Goal: Transaction & Acquisition: Obtain resource

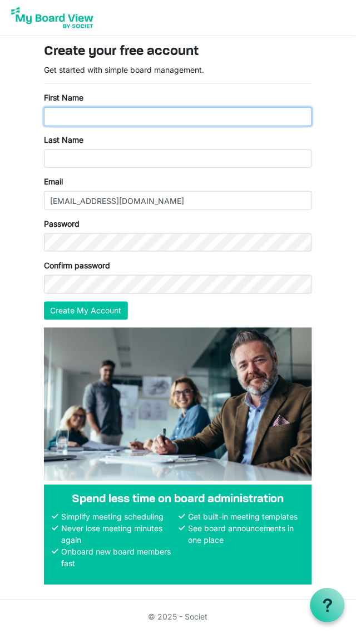
click at [150, 116] on input "First Name" at bounding box center [178, 116] width 268 height 19
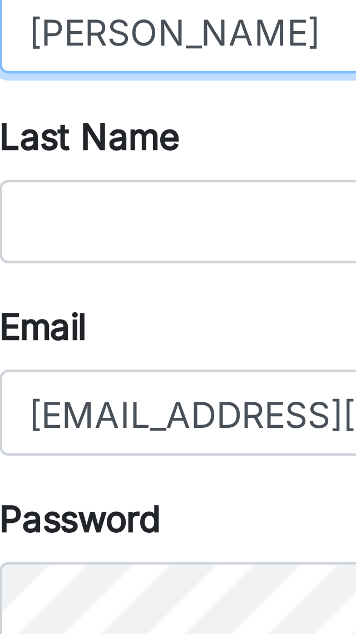
type input "Alisha"
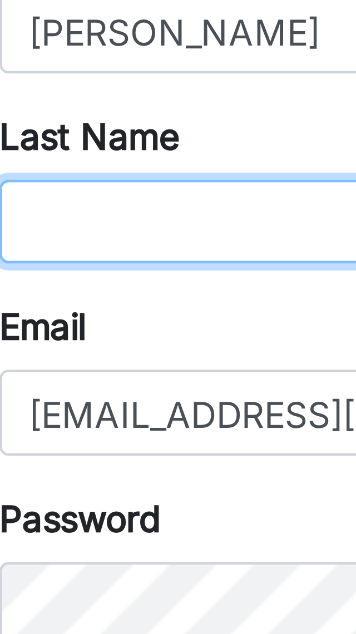
click at [85, 157] on input "Last Name" at bounding box center [178, 159] width 268 height 19
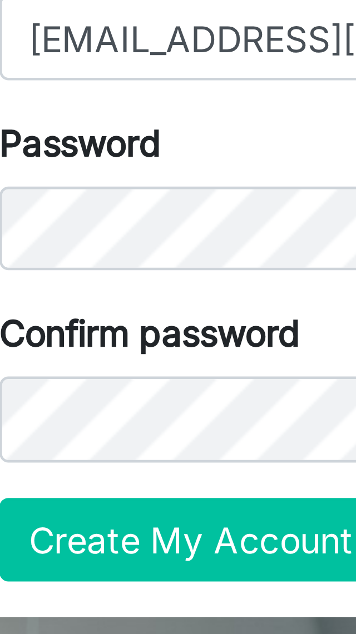
type input "McQuirt"
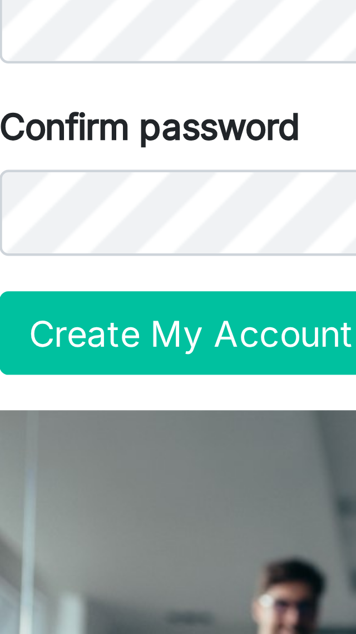
click at [91, 269] on label "Confirm password" at bounding box center [77, 266] width 66 height 12
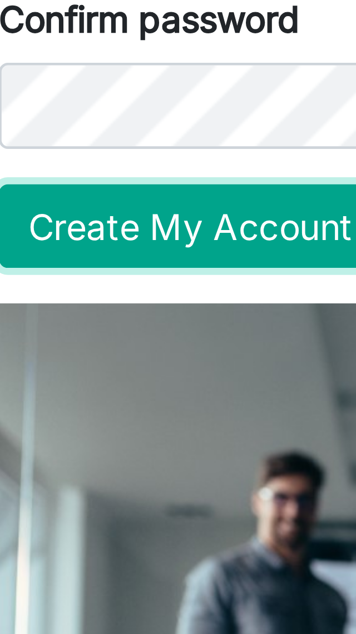
click at [97, 308] on button "Create My Account" at bounding box center [86, 311] width 84 height 19
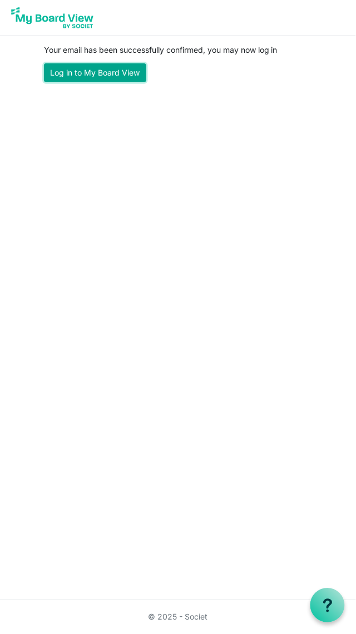
click at [130, 72] on link "Log in to My Board View" at bounding box center [95, 72] width 102 height 19
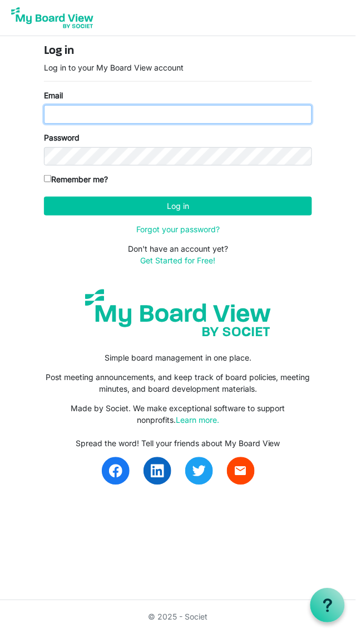
click at [138, 112] on input "Email" at bounding box center [178, 114] width 268 height 19
type input "alishamcquirt@gmail.com"
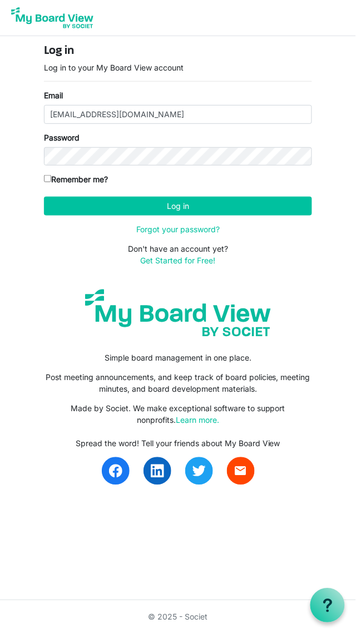
click at [44, 197] on button "Log in" at bounding box center [178, 206] width 268 height 19
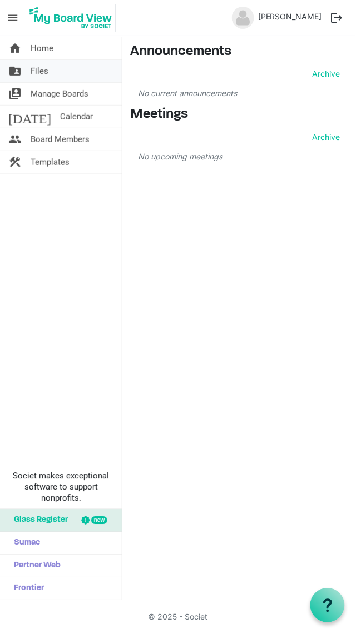
click at [50, 48] on span "Home" at bounding box center [42, 48] width 23 height 22
click at [49, 76] on link "folder_shared Files" at bounding box center [61, 71] width 122 height 22
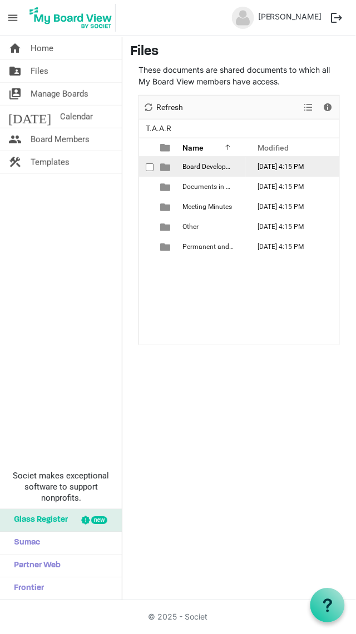
click at [218, 170] on span "Board Development and Training Documents" at bounding box center [249, 167] width 135 height 8
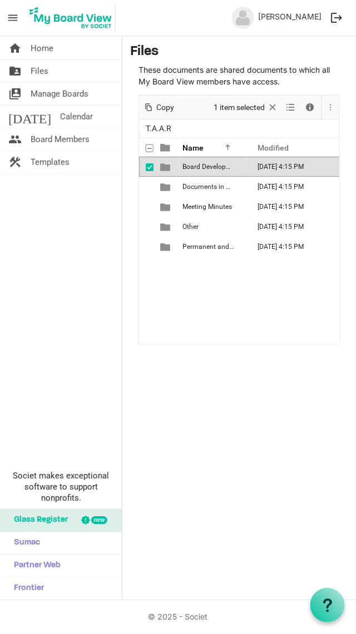
click at [215, 170] on span "Board Development and Training Documents" at bounding box center [249, 167] width 135 height 8
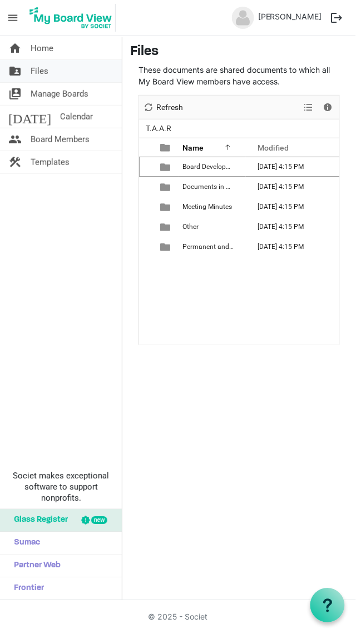
click at [43, 68] on span "Files" at bounding box center [40, 71] width 18 height 22
click at [81, 93] on span "Manage Boards" at bounding box center [60, 94] width 58 height 22
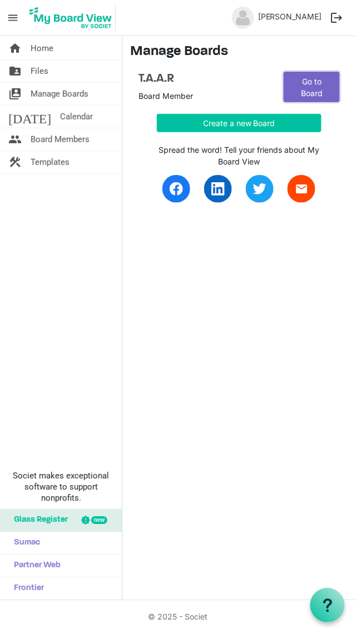
click at [322, 92] on link "Go to Board" at bounding box center [311, 87] width 56 height 31
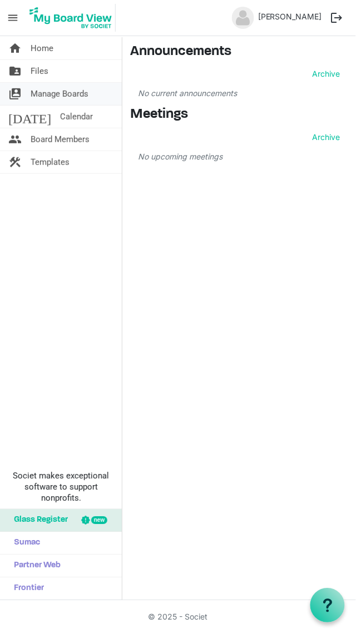
click at [70, 91] on span "Manage Boards" at bounding box center [60, 94] width 58 height 22
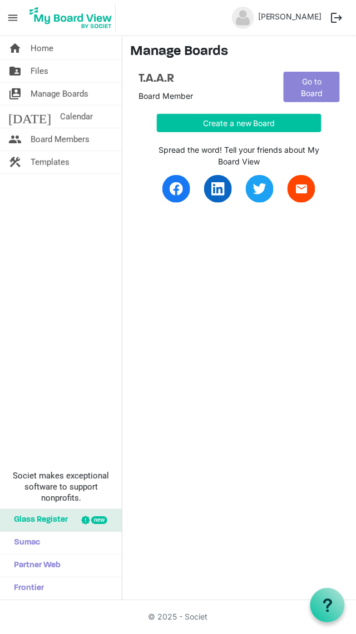
click at [145, 89] on div "T.A.A.R Board Member" at bounding box center [202, 87] width 145 height 31
click at [62, 117] on span "Calendar" at bounding box center [76, 117] width 33 height 22
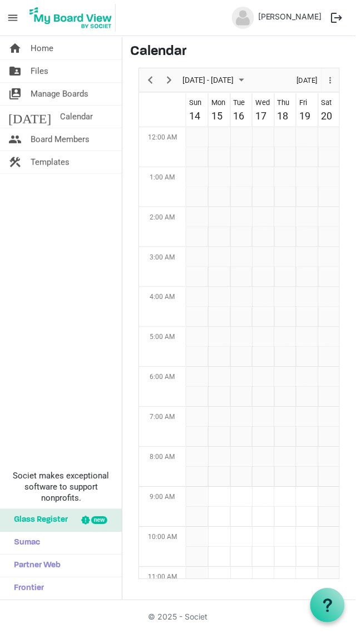
scroll to position [360, 0]
click at [309, 148] on td "Week of September 12, 2025" at bounding box center [306, 157] width 22 height 20
click at [307, 136] on td "Week of September 12, 2025" at bounding box center [306, 137] width 22 height 20
click at [307, 114] on div "19" at bounding box center [303, 115] width 11 height 15
click at [221, 420] on td "Day of September 19, 2025" at bounding box center [262, 417] width 153 height 20
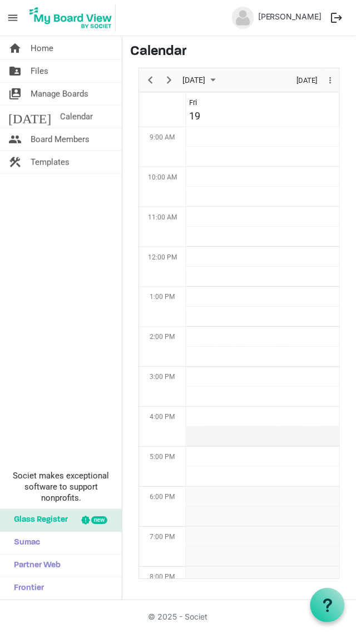
click at [227, 427] on td "Day of September 19, 2025" at bounding box center [262, 437] width 153 height 20
click at [176, 420] on td "4:00 PM" at bounding box center [162, 417] width 47 height 20
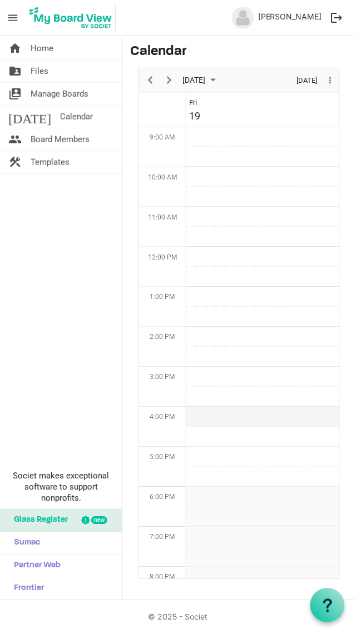
click at [252, 409] on td "Day of September 19, 2025" at bounding box center [262, 417] width 153 height 20
click at [84, 141] on span "Board Members" at bounding box center [60, 139] width 59 height 22
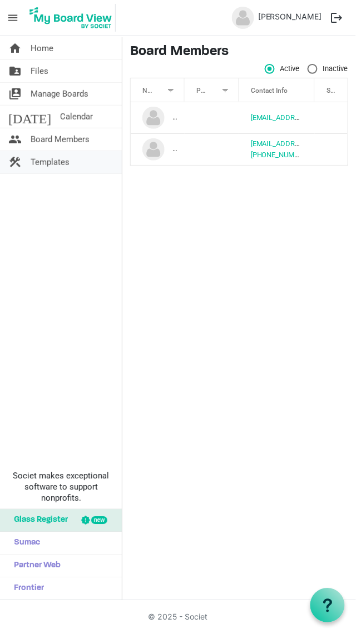
click at [70, 163] on link "construction Templates" at bounding box center [61, 162] width 122 height 22
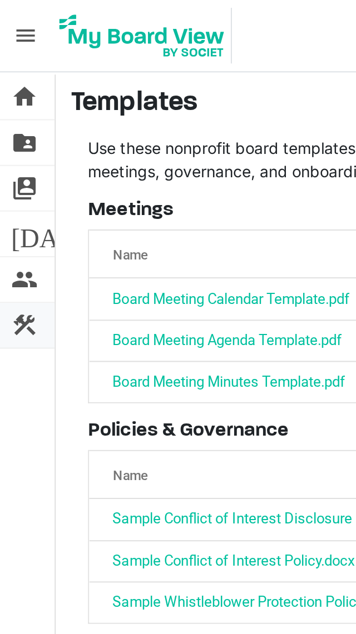
click at [16, 163] on span "construction" at bounding box center [12, 162] width 13 height 22
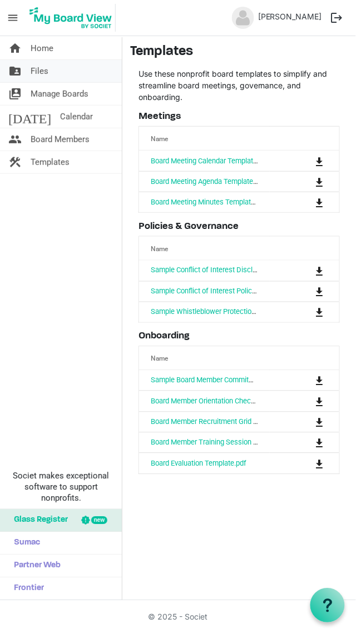
click at [41, 68] on span "Files" at bounding box center [40, 71] width 18 height 22
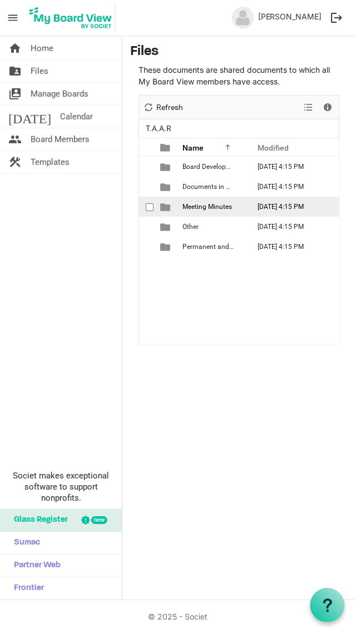
click at [211, 203] on span "Meeting Minutes" at bounding box center [206, 207] width 49 height 8
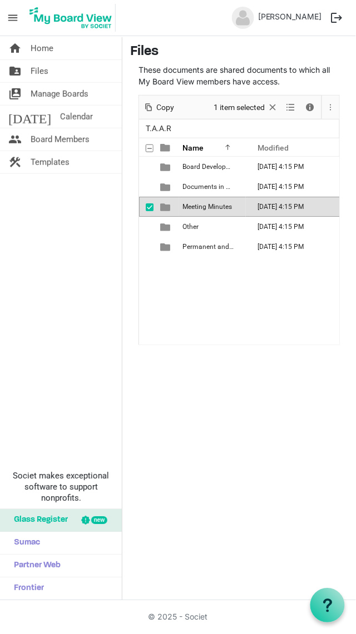
click at [152, 206] on span "checkbox" at bounding box center [150, 207] width 8 height 8
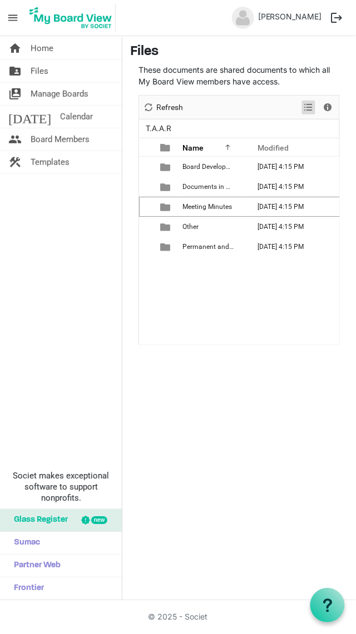
click at [311, 108] on span "View dropdownbutton" at bounding box center [308, 108] width 13 height 14
click at [250, 401] on div "home Home folder_shared Files switch_account Manage Boards [DATE] Calendar peop…" at bounding box center [178, 318] width 356 height 564
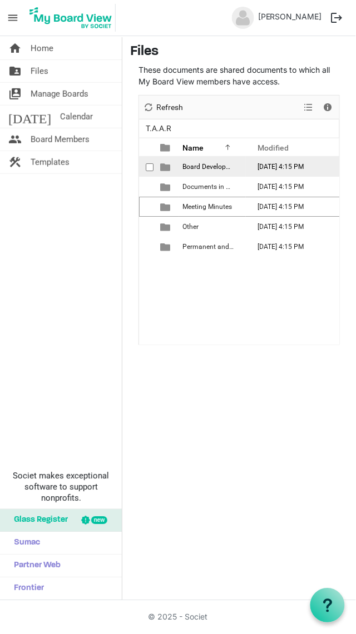
click at [225, 170] on span "Board Development and Training Documents" at bounding box center [249, 167] width 135 height 8
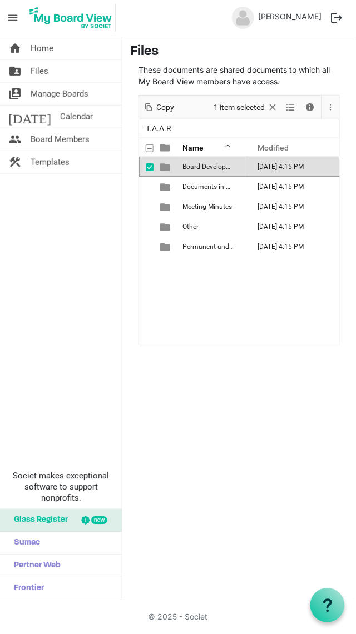
click at [289, 170] on td "[DATE] 4:15 PM" at bounding box center [299, 167] width 106 height 20
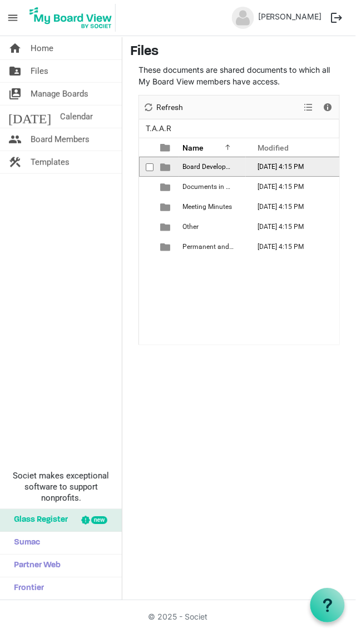
click at [167, 165] on span "is template cell column header type" at bounding box center [165, 167] width 10 height 10
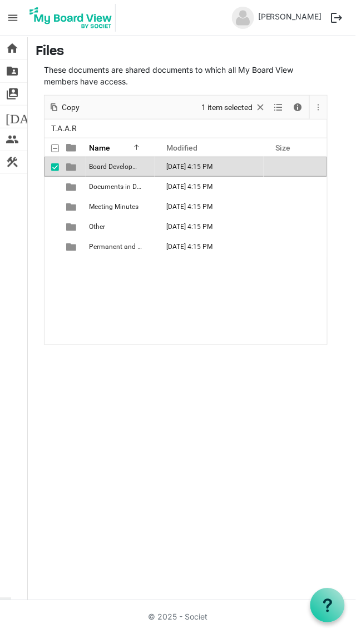
click at [268, 167] on td "is template cell column header Size" at bounding box center [294, 167] width 63 height 20
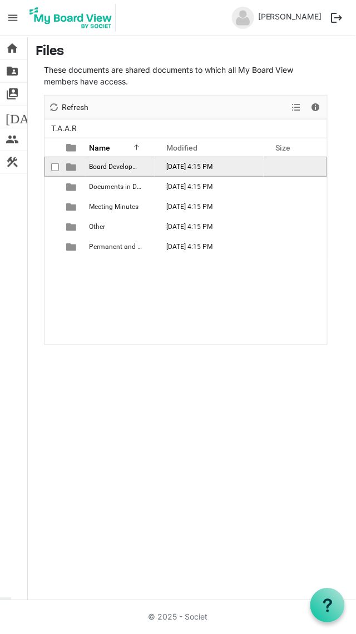
click at [272, 170] on td "is template cell column header Size" at bounding box center [294, 167] width 63 height 20
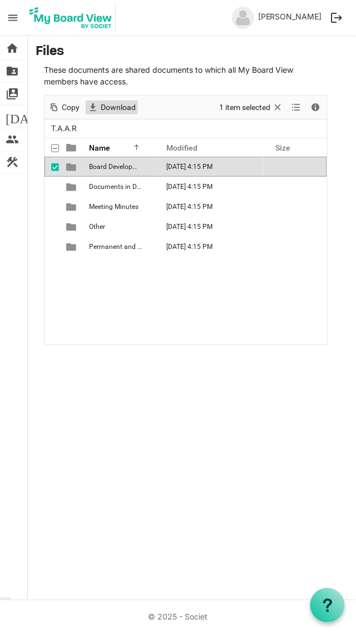
click at [116, 109] on span "Download" at bounding box center [117, 108] width 37 height 14
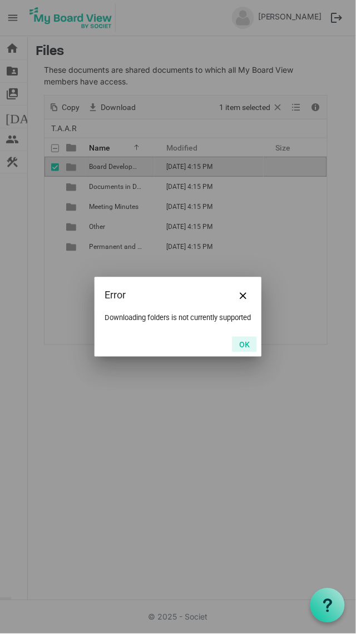
click at [248, 352] on button "OK" at bounding box center [244, 345] width 25 height 16
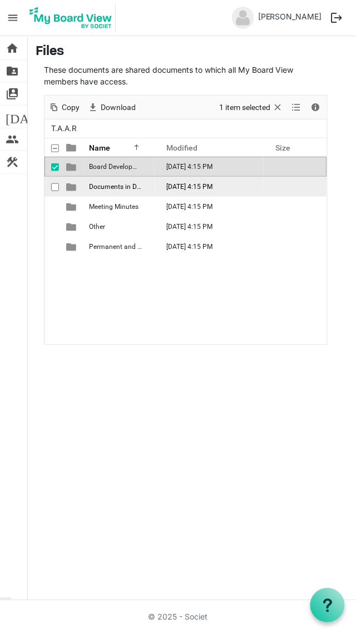
click at [118, 191] on td "Documents in Development" at bounding box center [120, 187] width 69 height 20
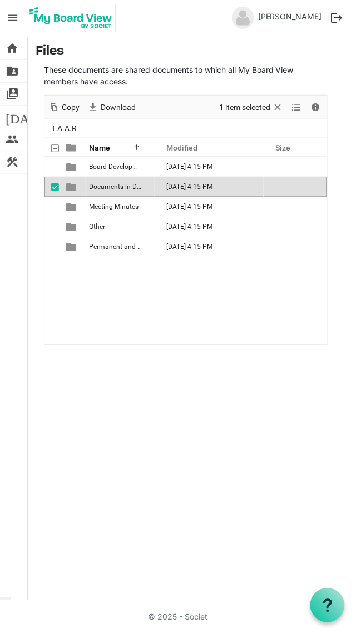
click at [122, 108] on span "Download" at bounding box center [117, 108] width 37 height 14
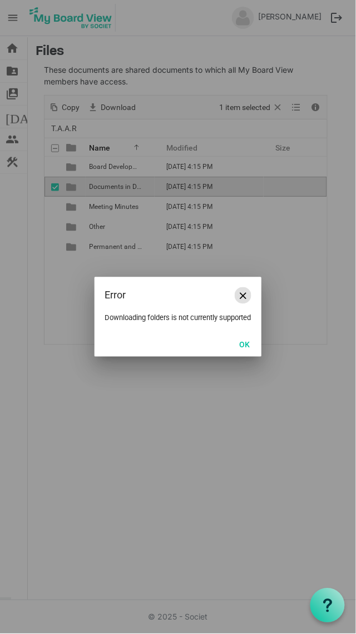
click at [248, 304] on button "Close" at bounding box center [243, 295] width 17 height 17
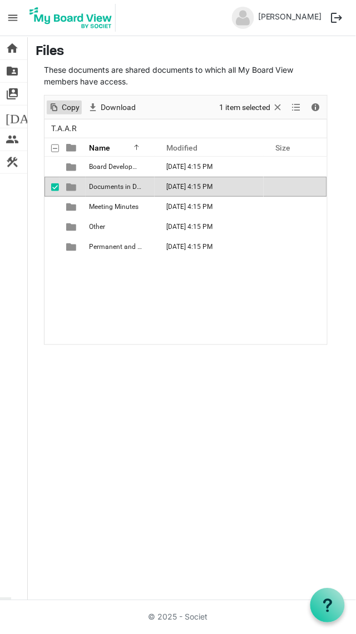
click at [69, 108] on span "Copy" at bounding box center [71, 108] width 20 height 14
click at [313, 108] on span "Details" at bounding box center [315, 108] width 13 height 14
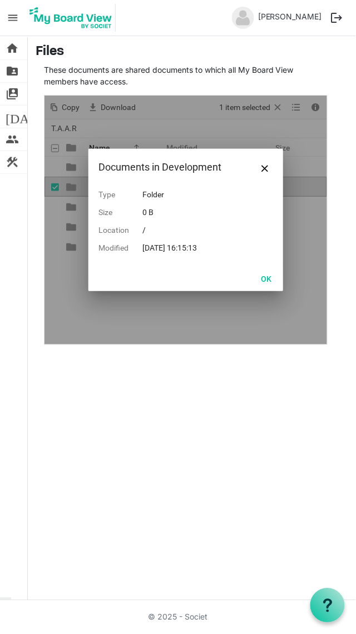
click at [273, 285] on button "OK" at bounding box center [265, 279] width 25 height 16
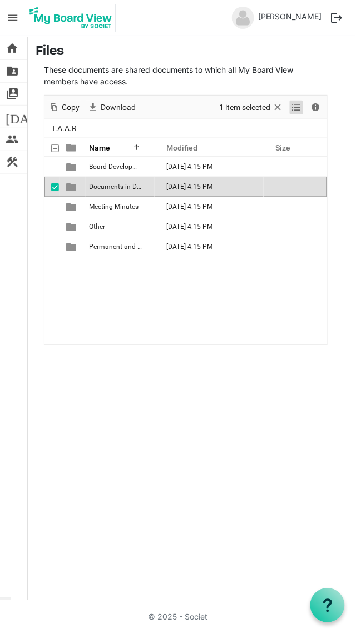
click at [297, 112] on span "View dropdownbutton" at bounding box center [296, 108] width 13 height 14
click at [321, 151] on li "Details" at bounding box center [313, 149] width 84 height 20
click at [11, 74] on span "folder_shared" at bounding box center [12, 71] width 13 height 22
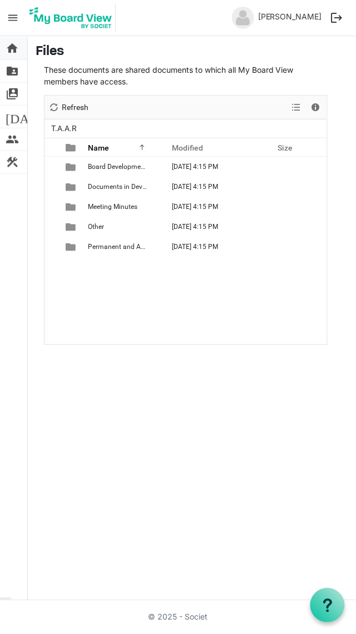
click at [12, 47] on span "home" at bounding box center [12, 48] width 13 height 22
